Goal: Information Seeking & Learning: Understand process/instructions

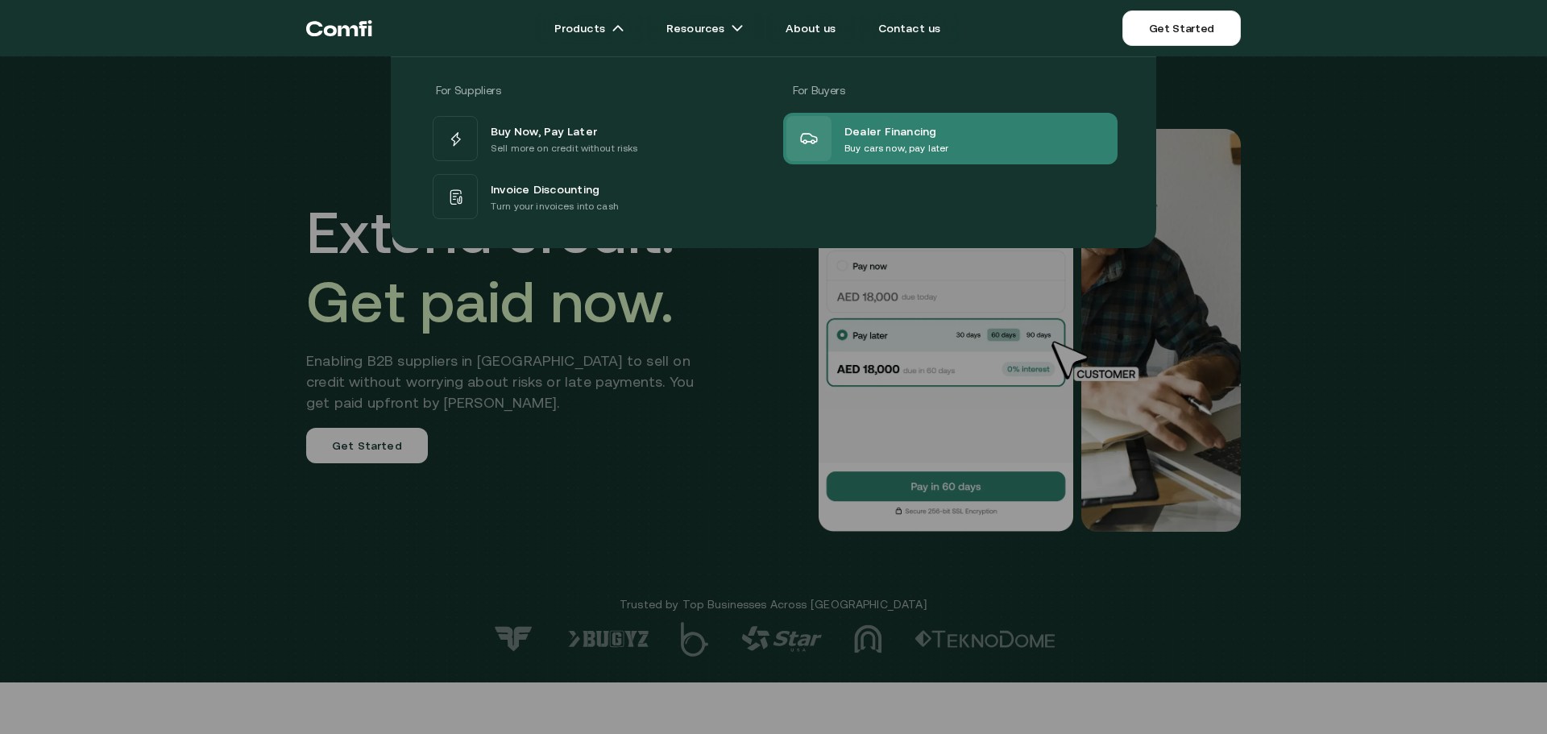
click at [903, 154] on p "Buy cars now, pay later" at bounding box center [897, 148] width 104 height 16
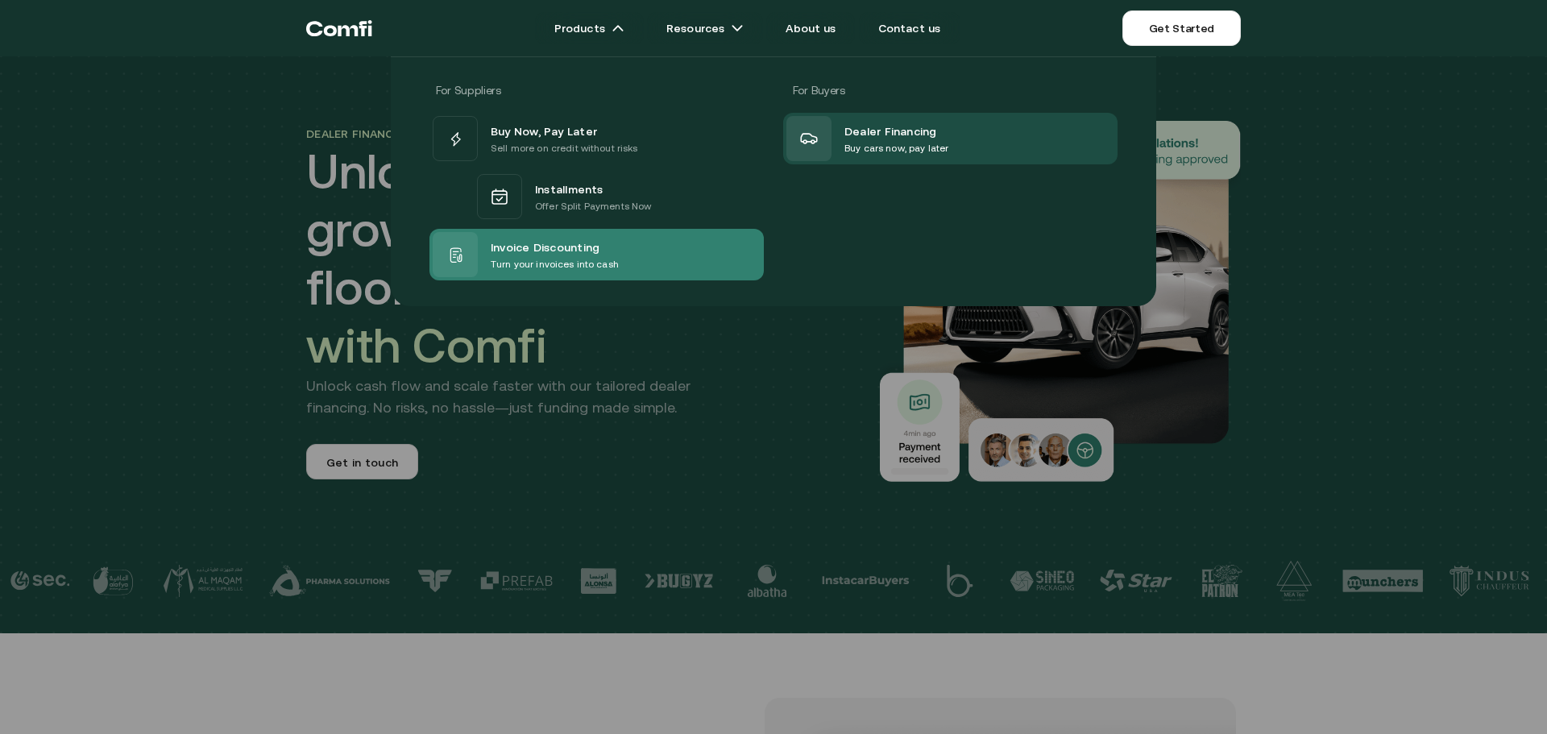
click at [592, 263] on p "Turn your invoices into cash" at bounding box center [555, 264] width 128 height 16
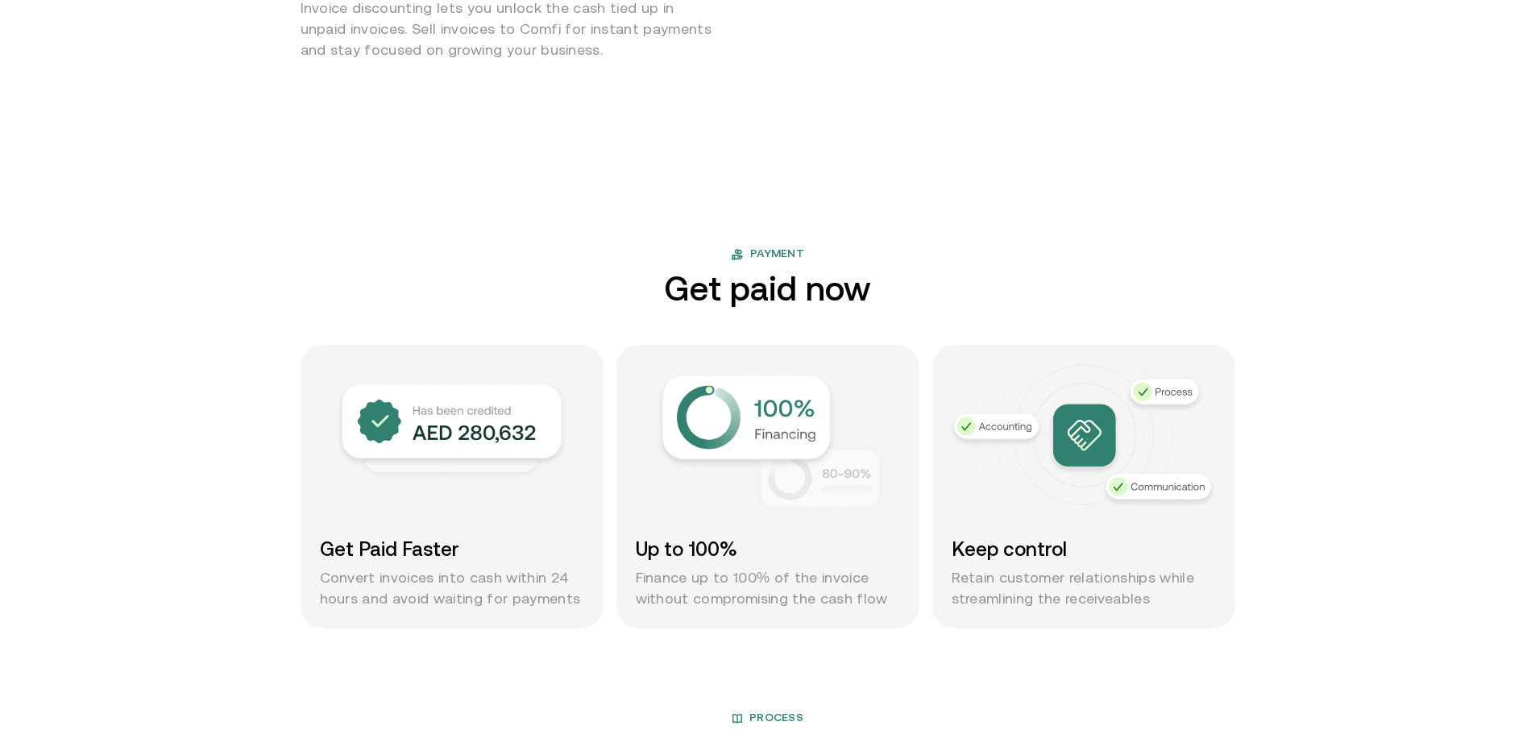
scroll to position [753, 0]
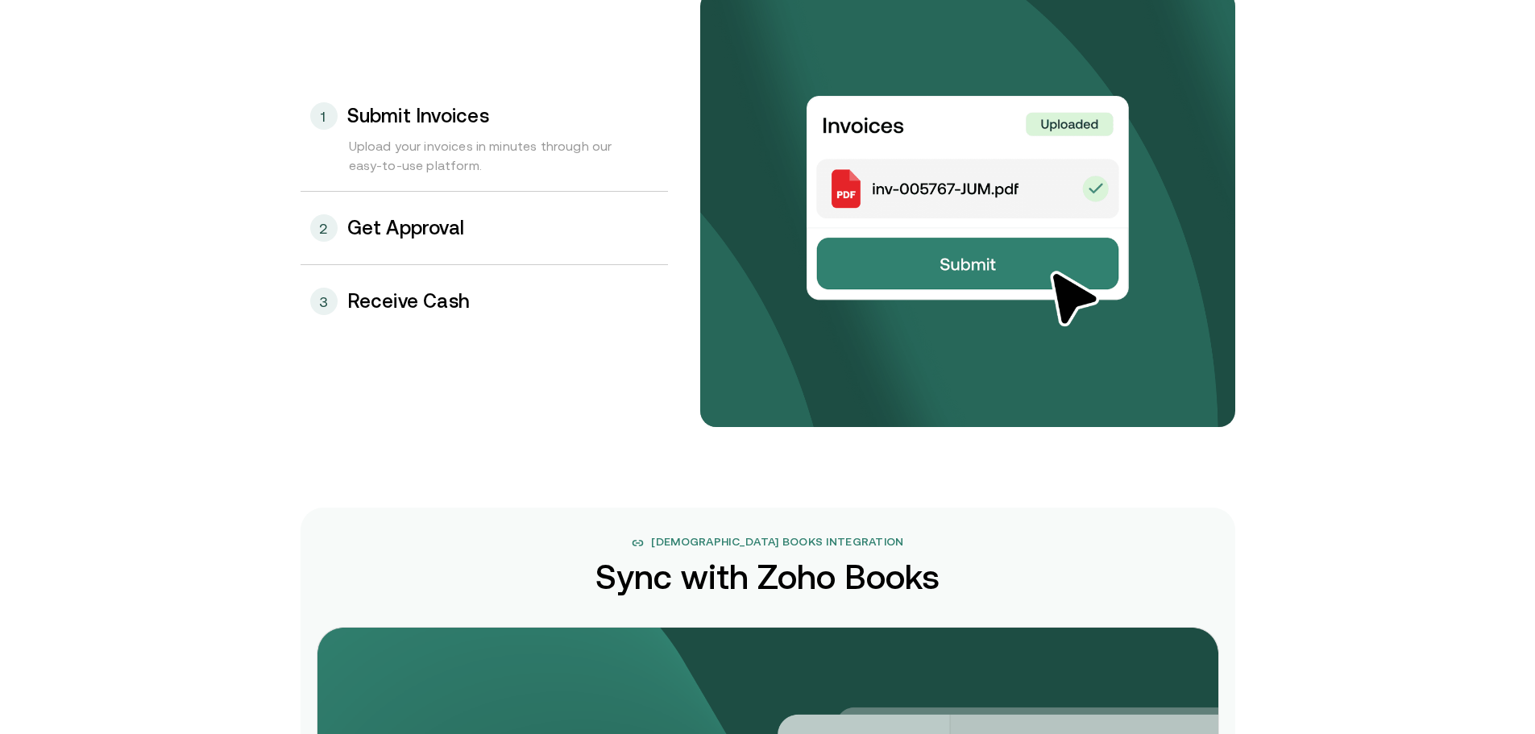
click at [355, 222] on h3 "Get Approval" at bounding box center [406, 228] width 118 height 21
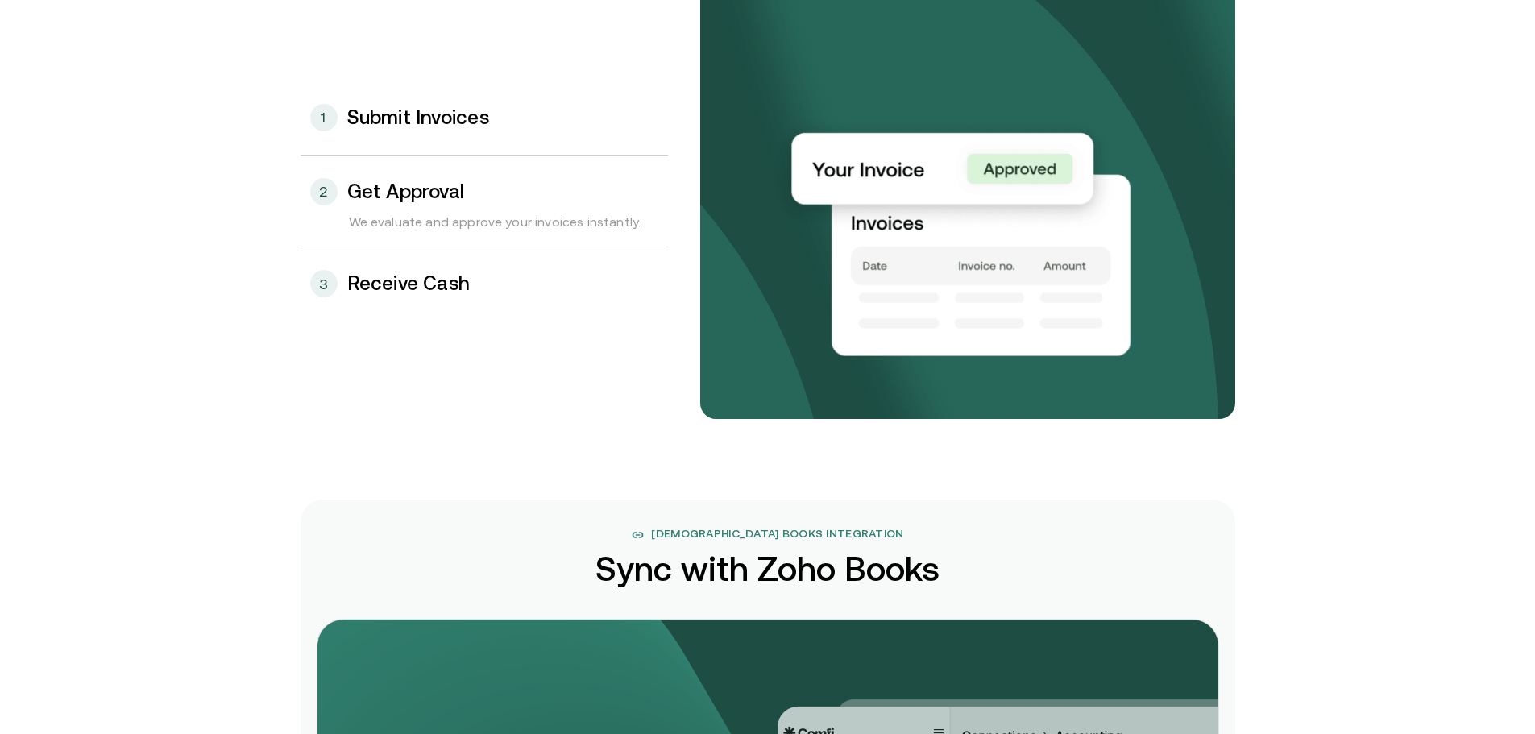
scroll to position [1792, 0]
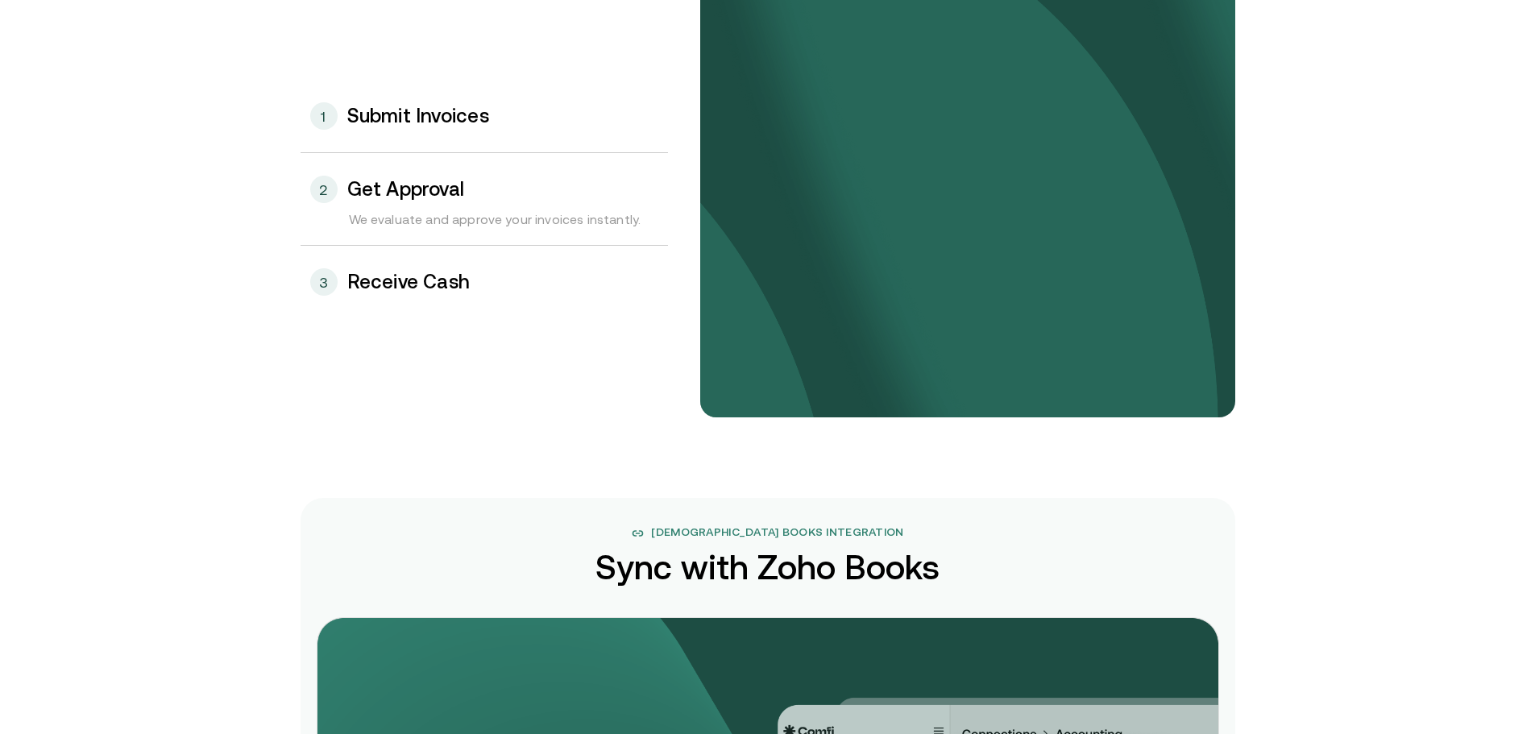
click at [388, 285] on h3 "Receive Cash" at bounding box center [408, 282] width 123 height 21
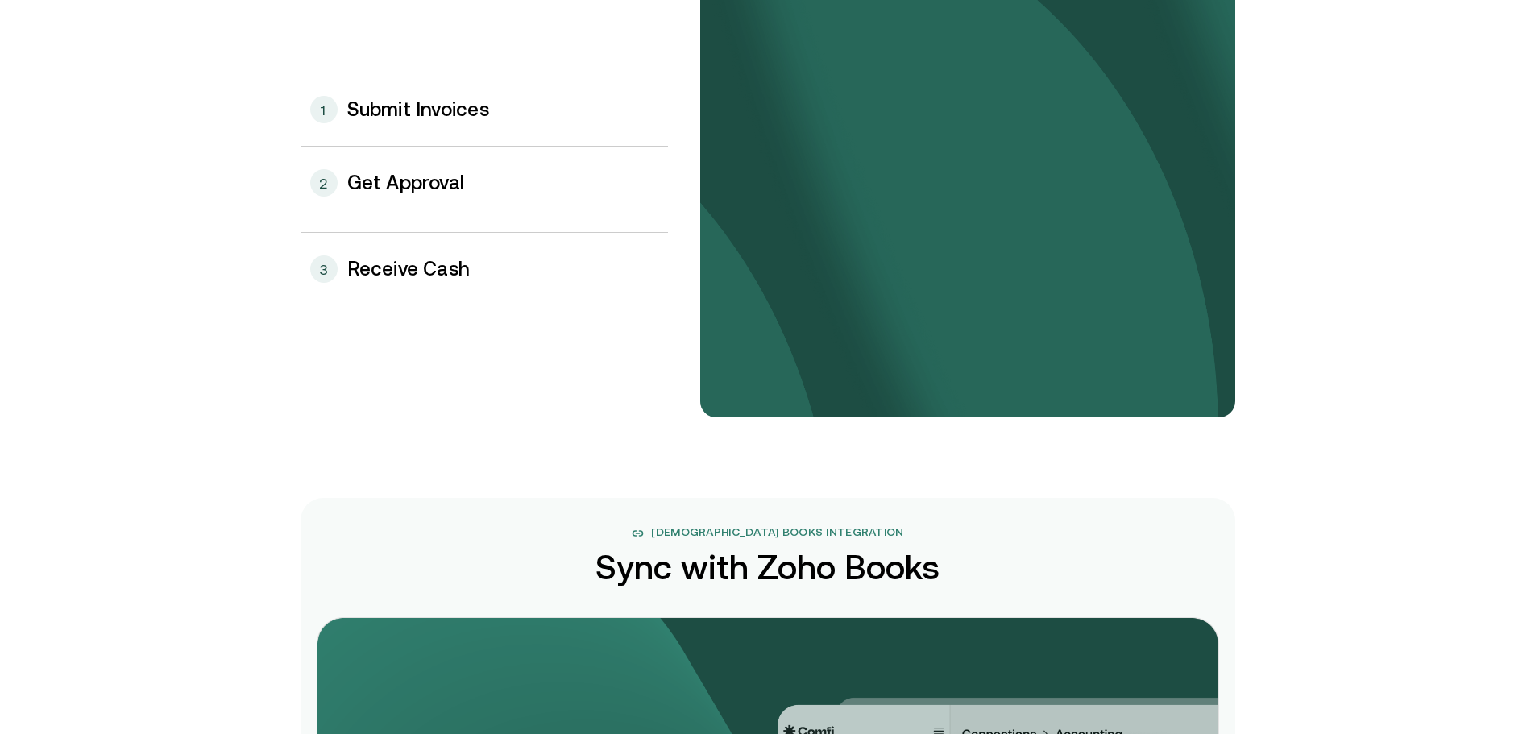
scroll to position [1783, 0]
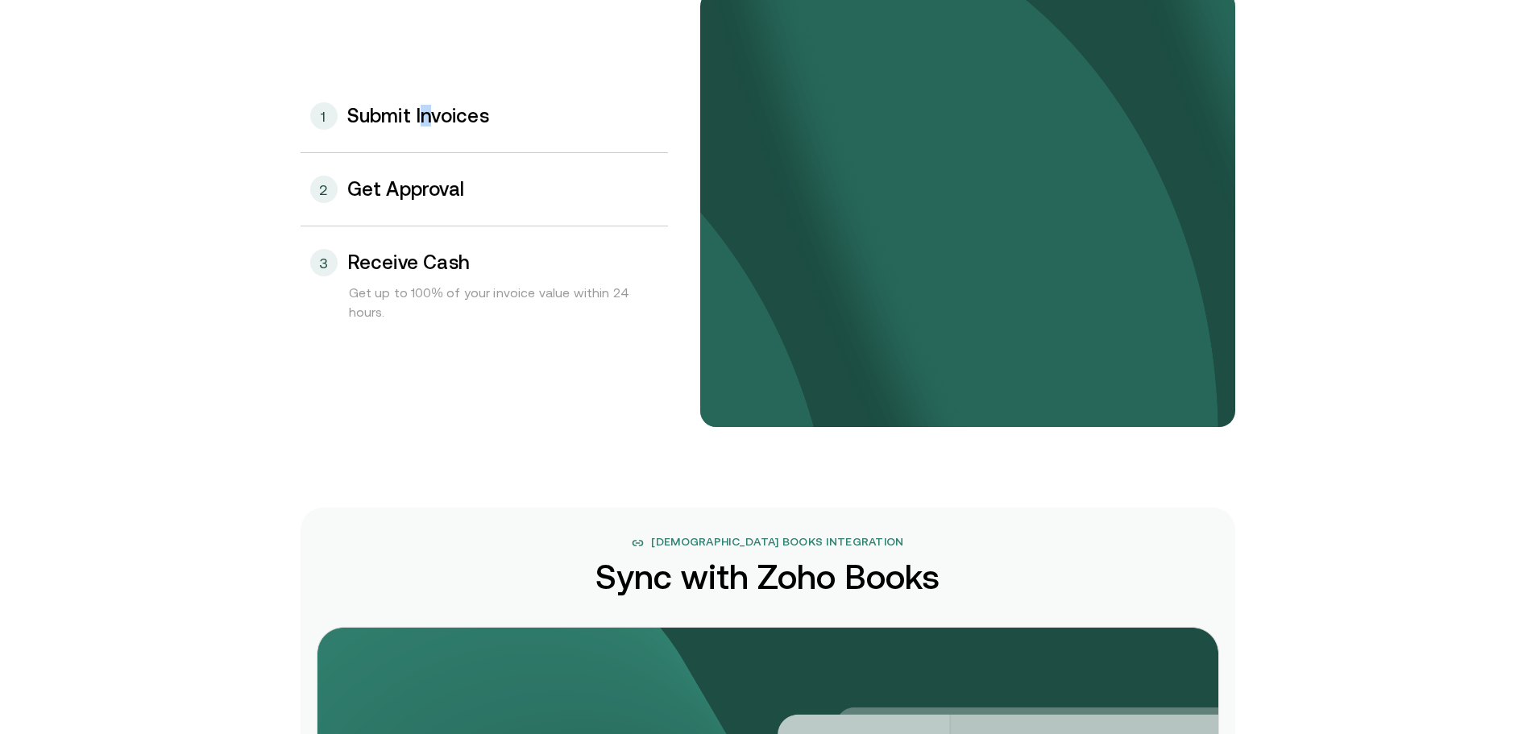
click at [432, 124] on h3 "Submit Invoices" at bounding box center [418, 116] width 142 height 21
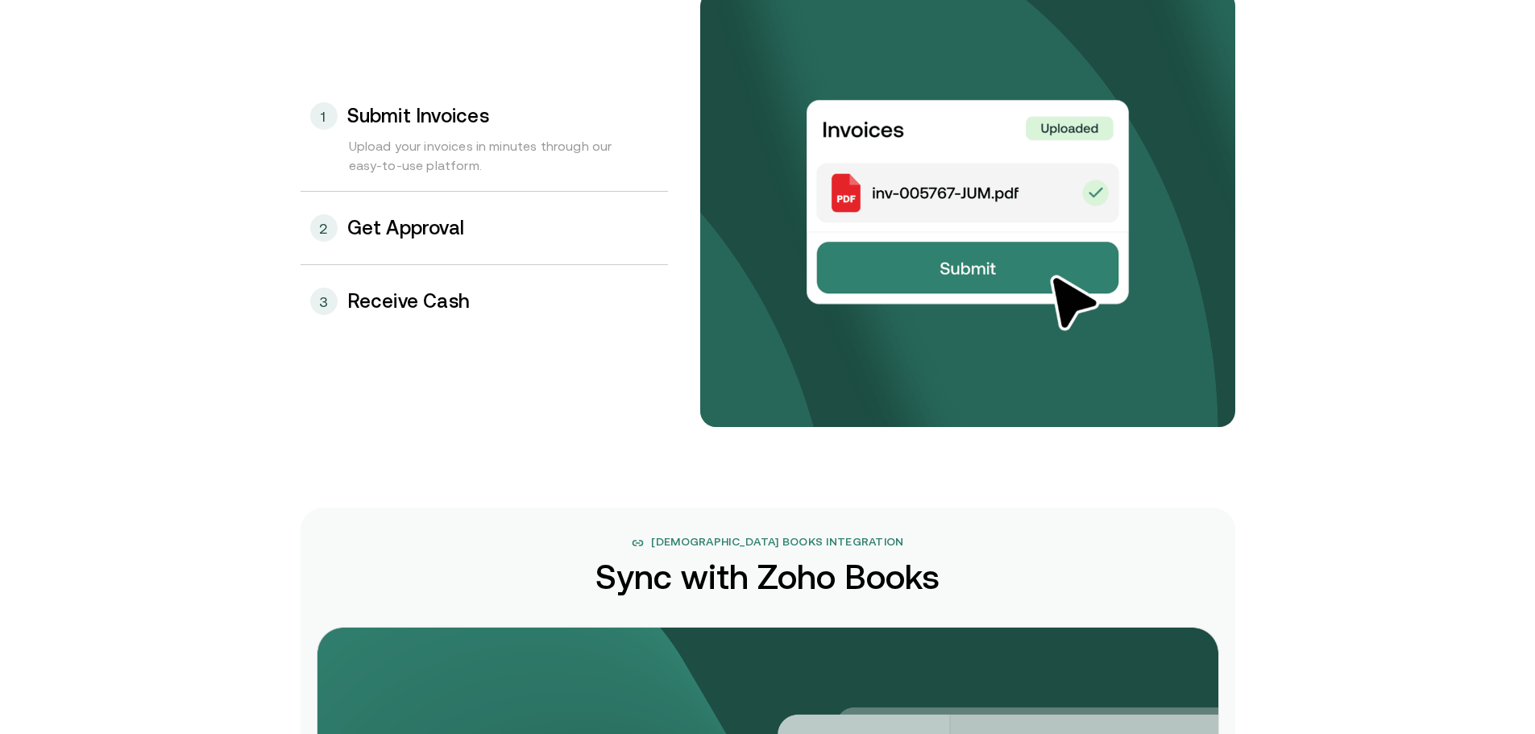
click at [405, 233] on h3 "Get Approval" at bounding box center [406, 228] width 118 height 21
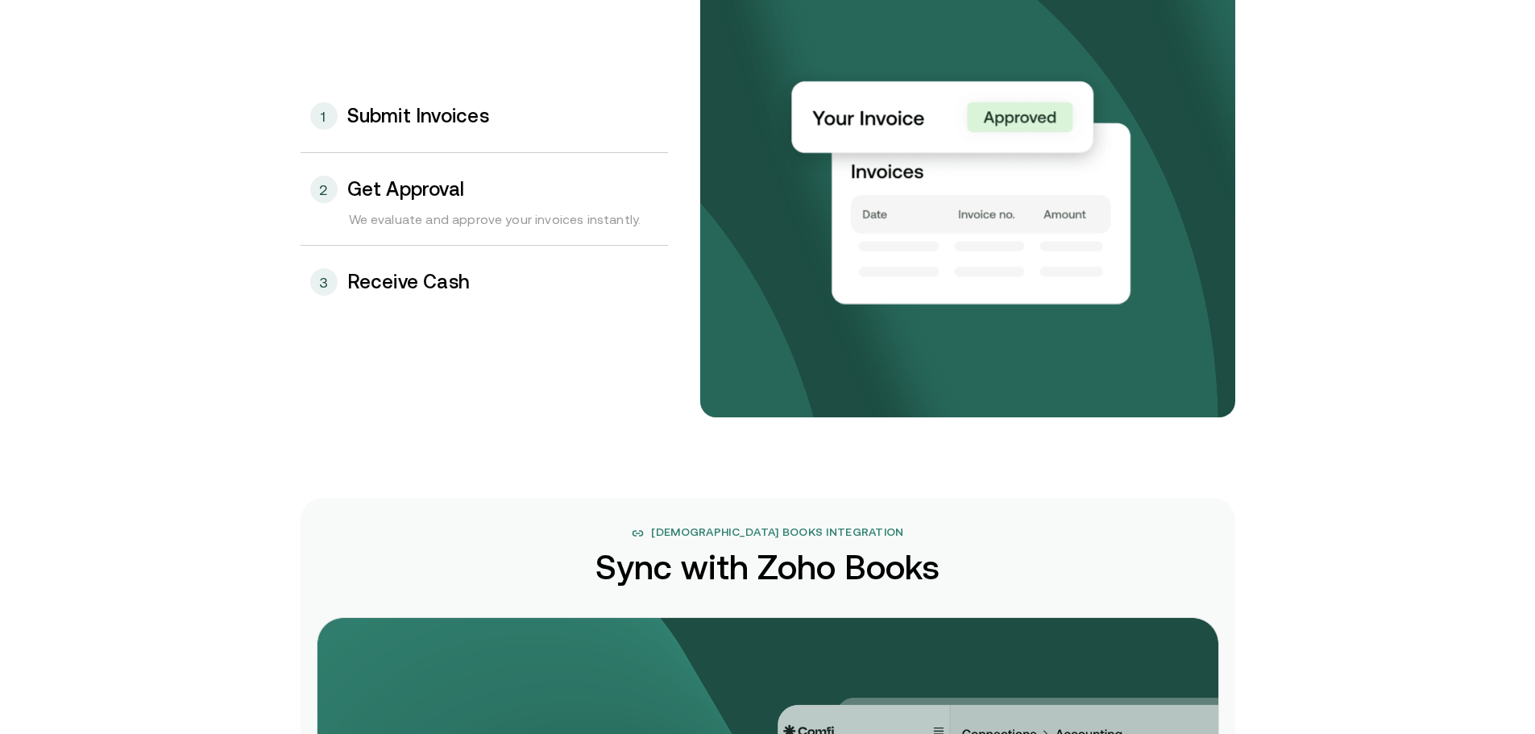
click at [419, 125] on h3 "Submit Invoices" at bounding box center [418, 116] width 142 height 21
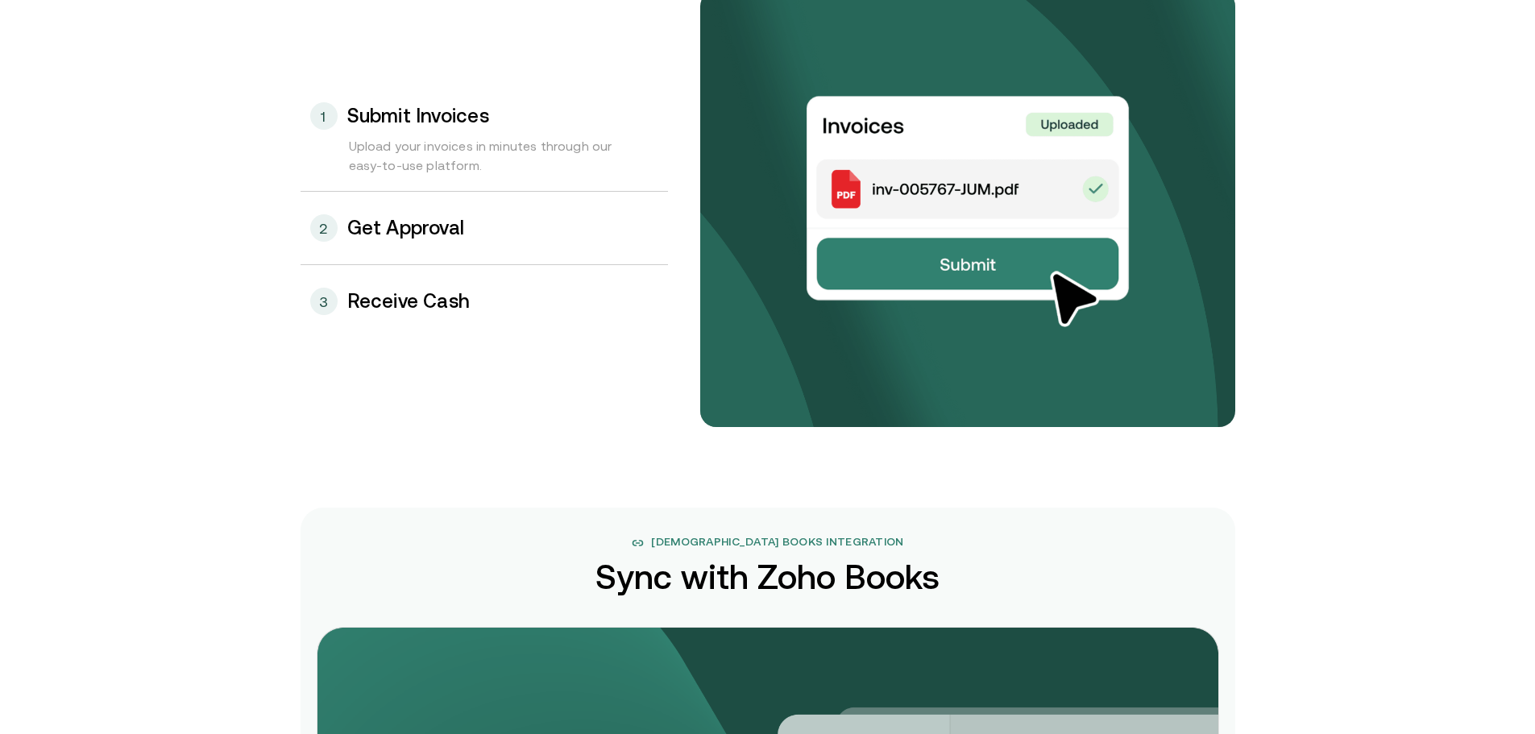
click at [406, 225] on h3 "Get Approval" at bounding box center [406, 228] width 118 height 21
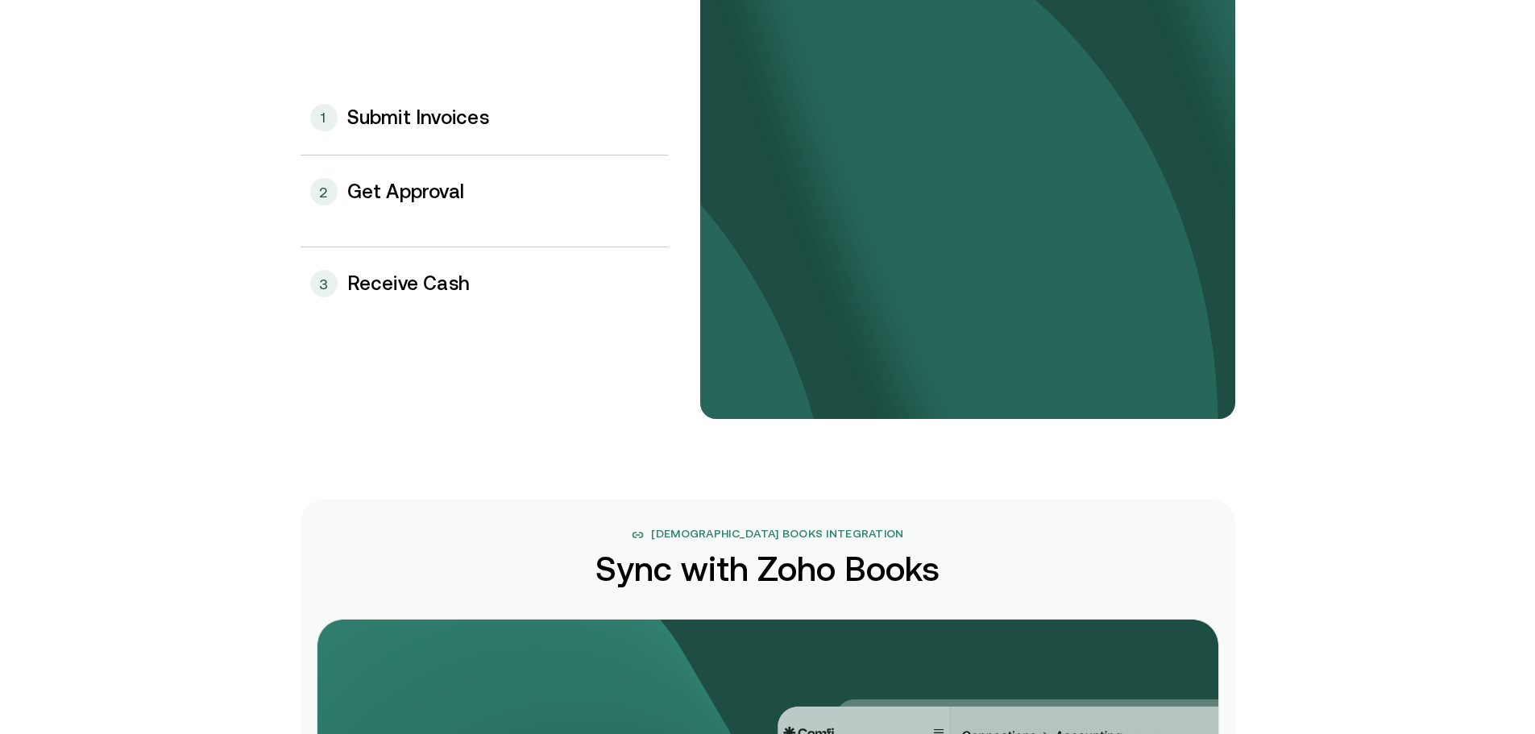
scroll to position [1792, 0]
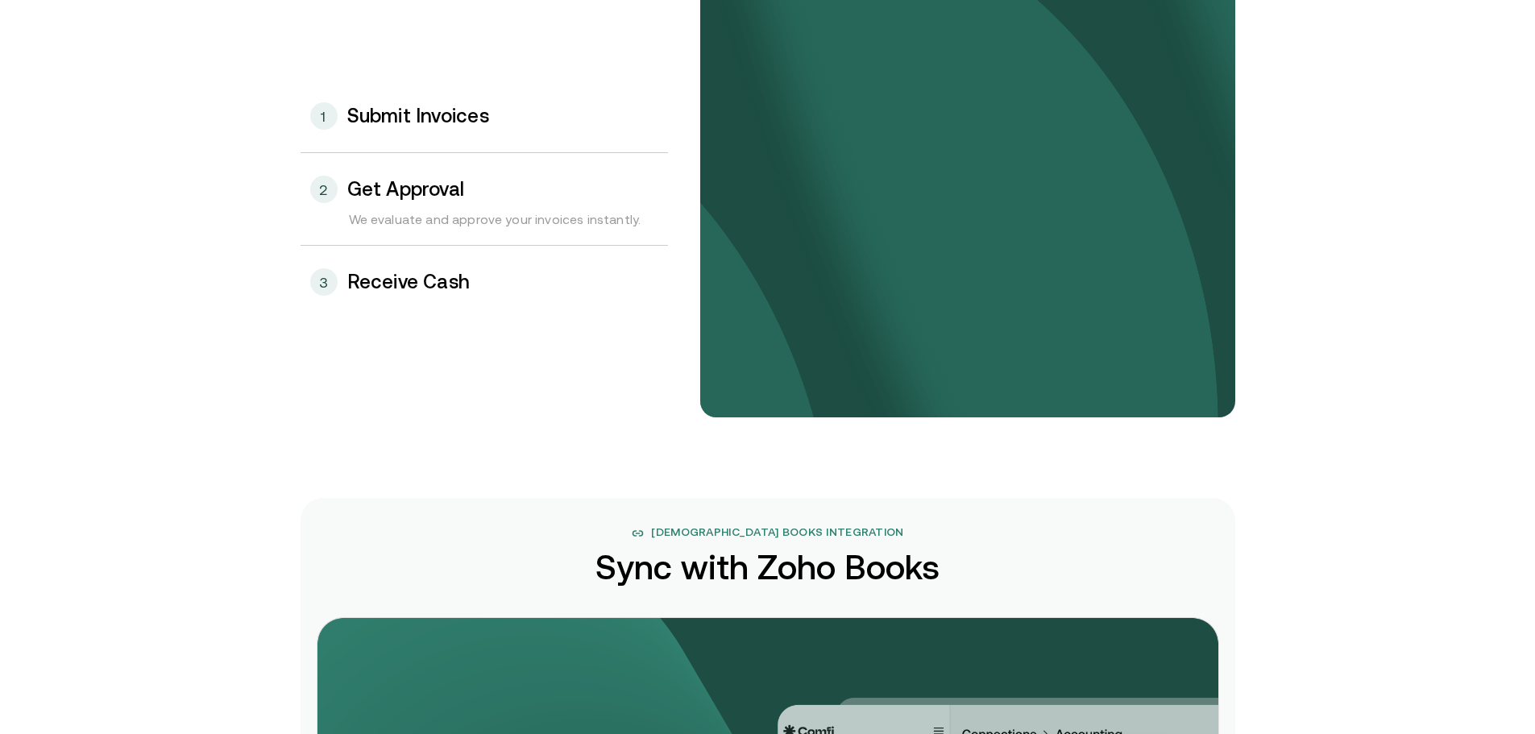
click at [398, 128] on div "1 Submit Invoices" at bounding box center [484, 116] width 367 height 73
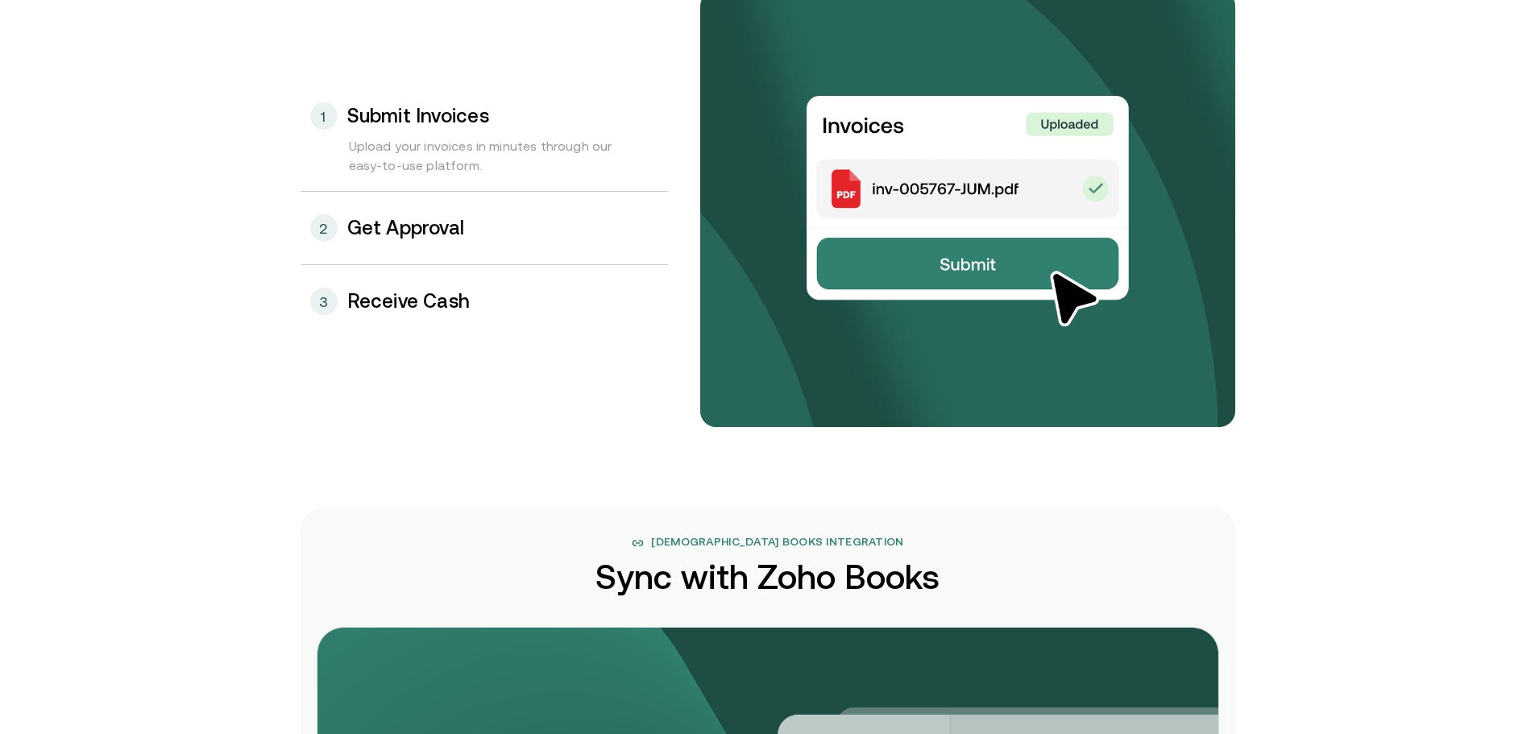
scroll to position [2505, 0]
